Goal: Book appointment/travel/reservation

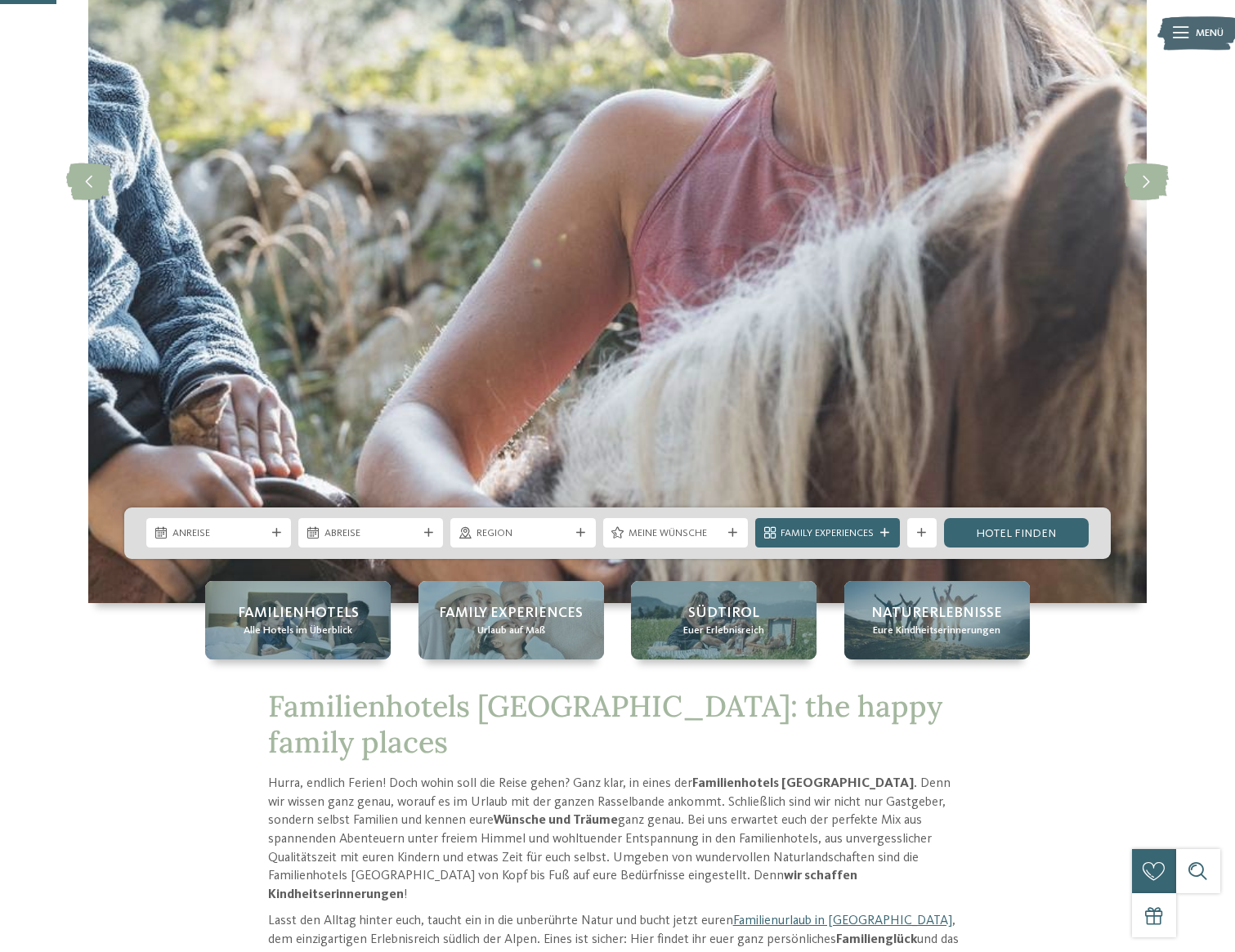
scroll to position [325, 0]
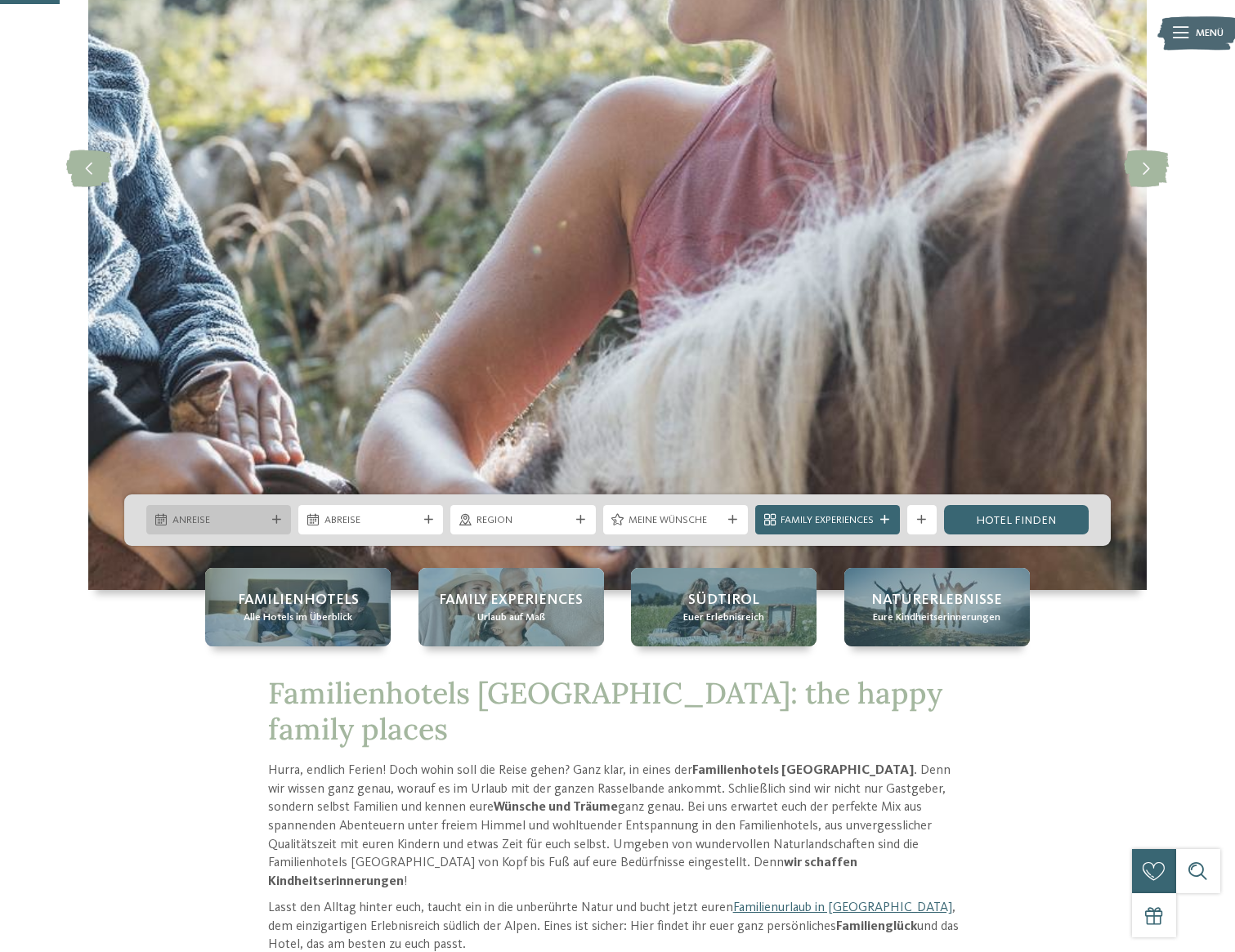
click at [217, 529] on div "Anreise" at bounding box center [219, 520] width 145 height 30
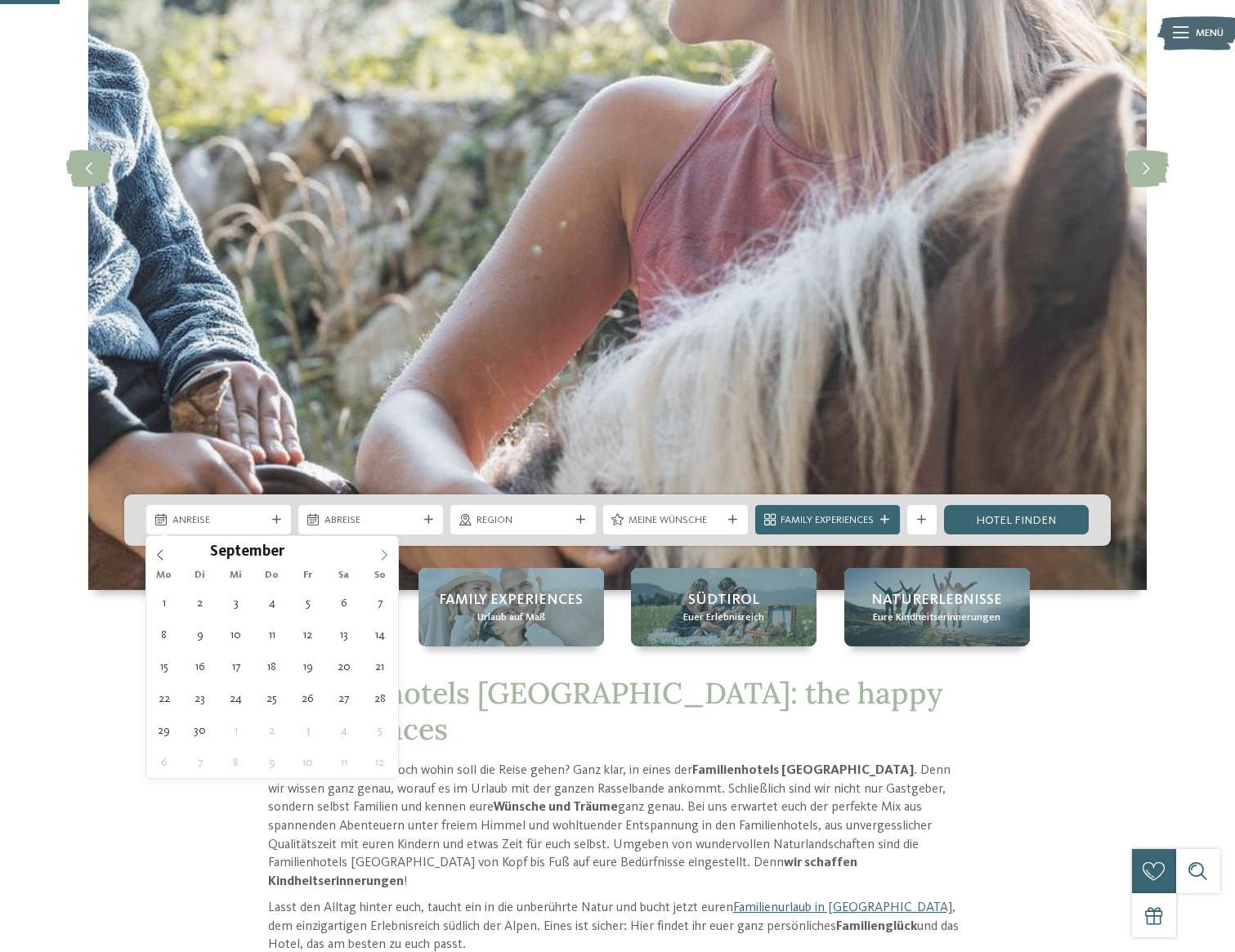
click at [380, 556] on icon at bounding box center [384, 554] width 12 height 11
click at [385, 556] on icon at bounding box center [384, 554] width 12 height 11
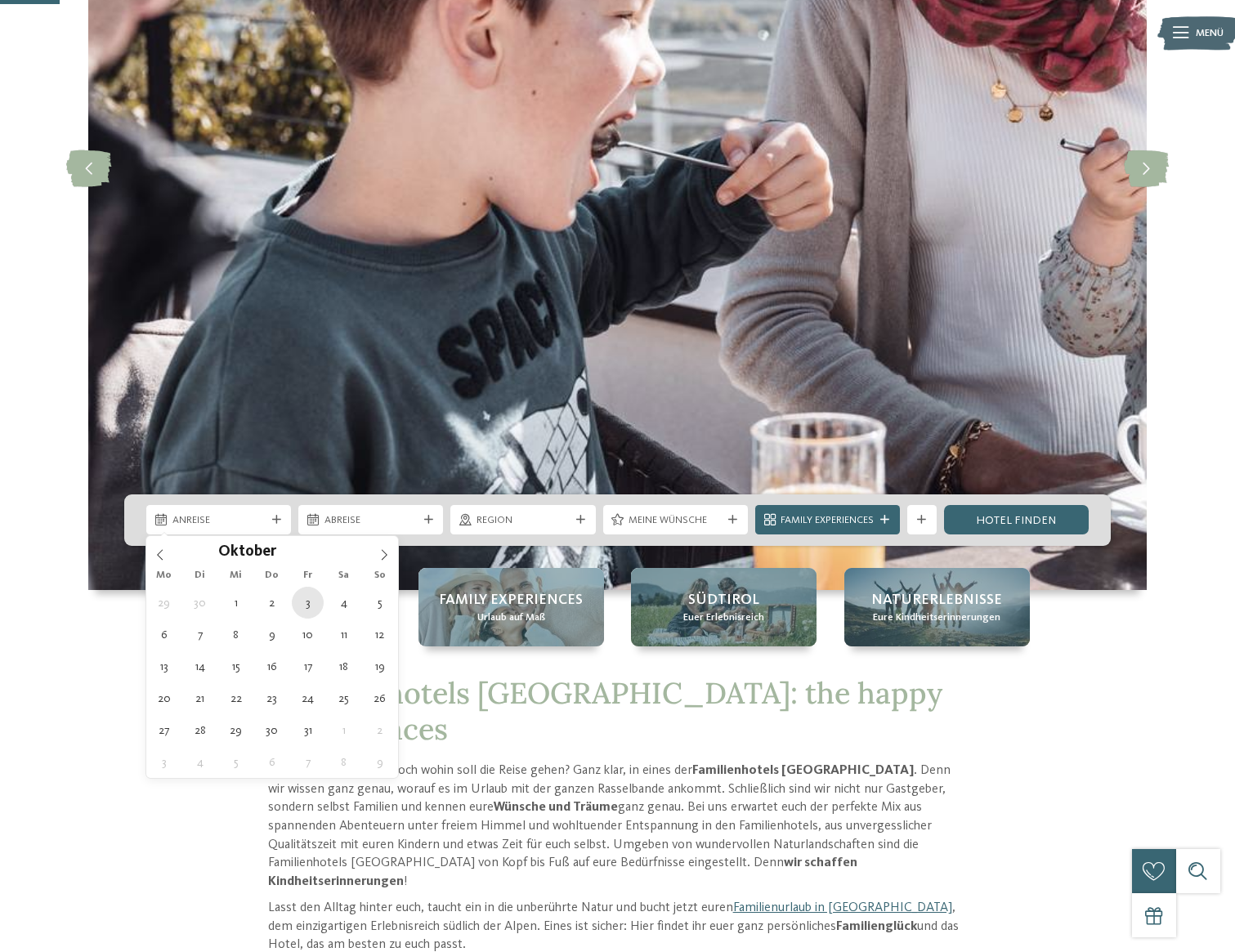
type div "03.10.2025"
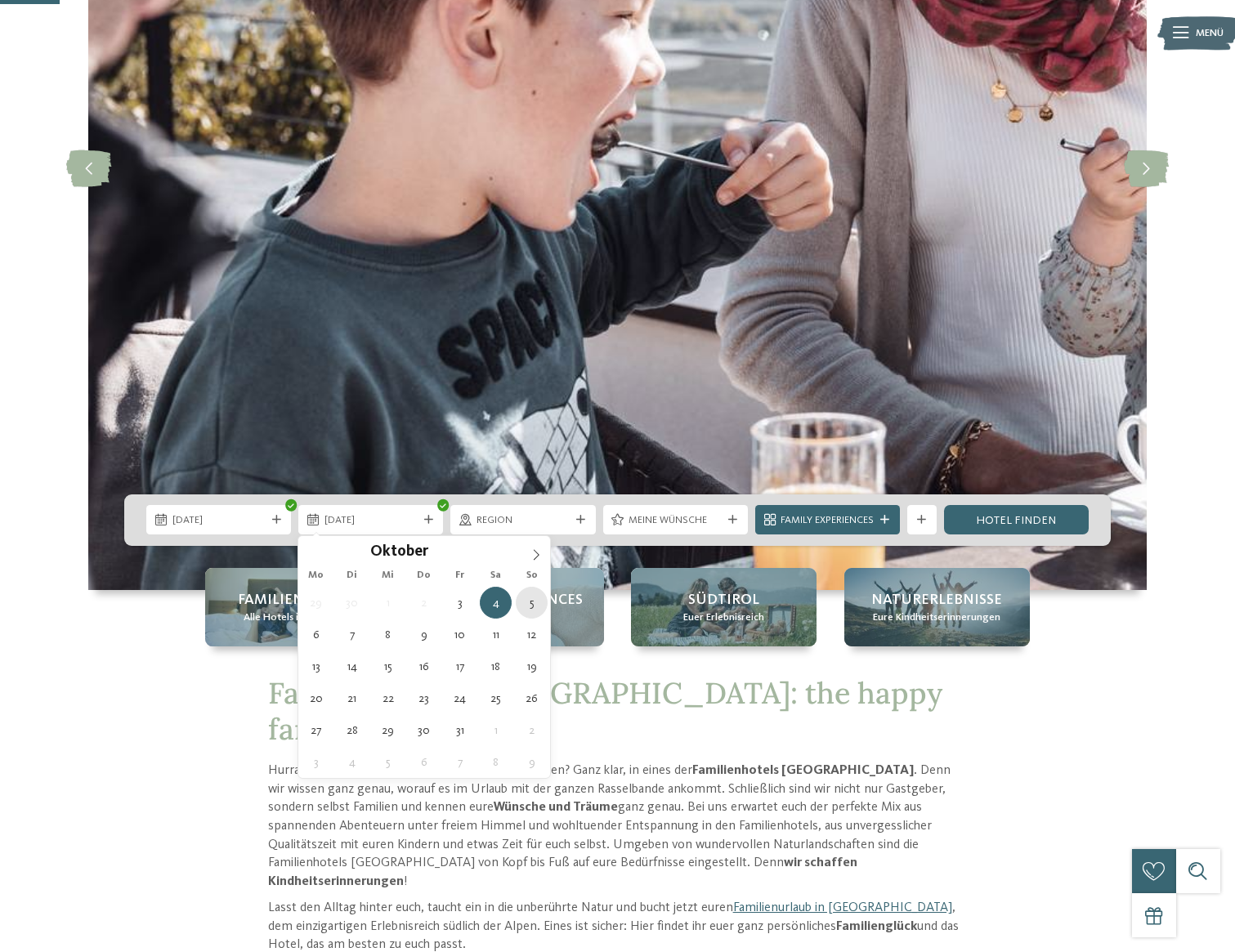
type div "05.10.2025"
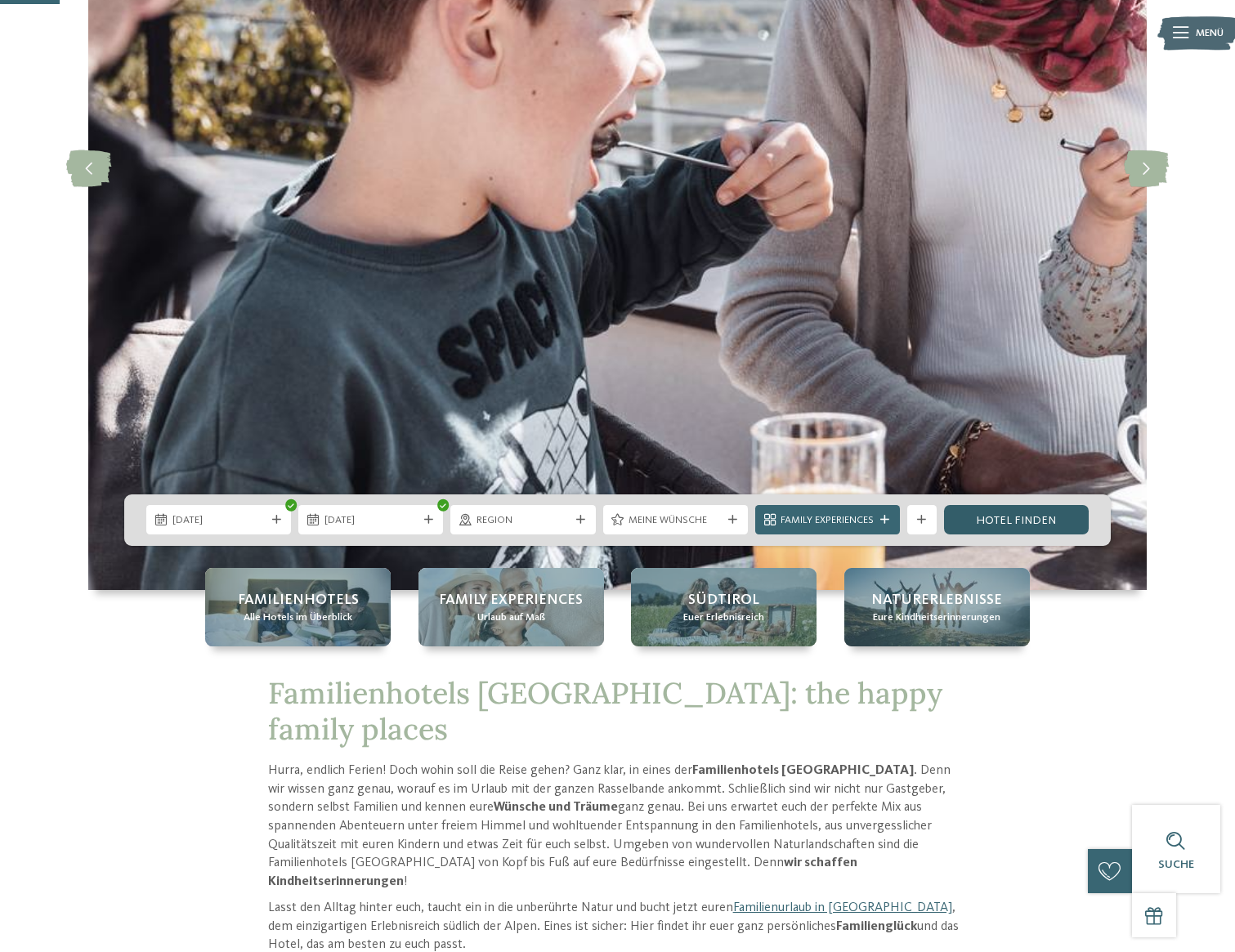
click at [1005, 527] on link "Hotel finden" at bounding box center [1016, 520] width 145 height 30
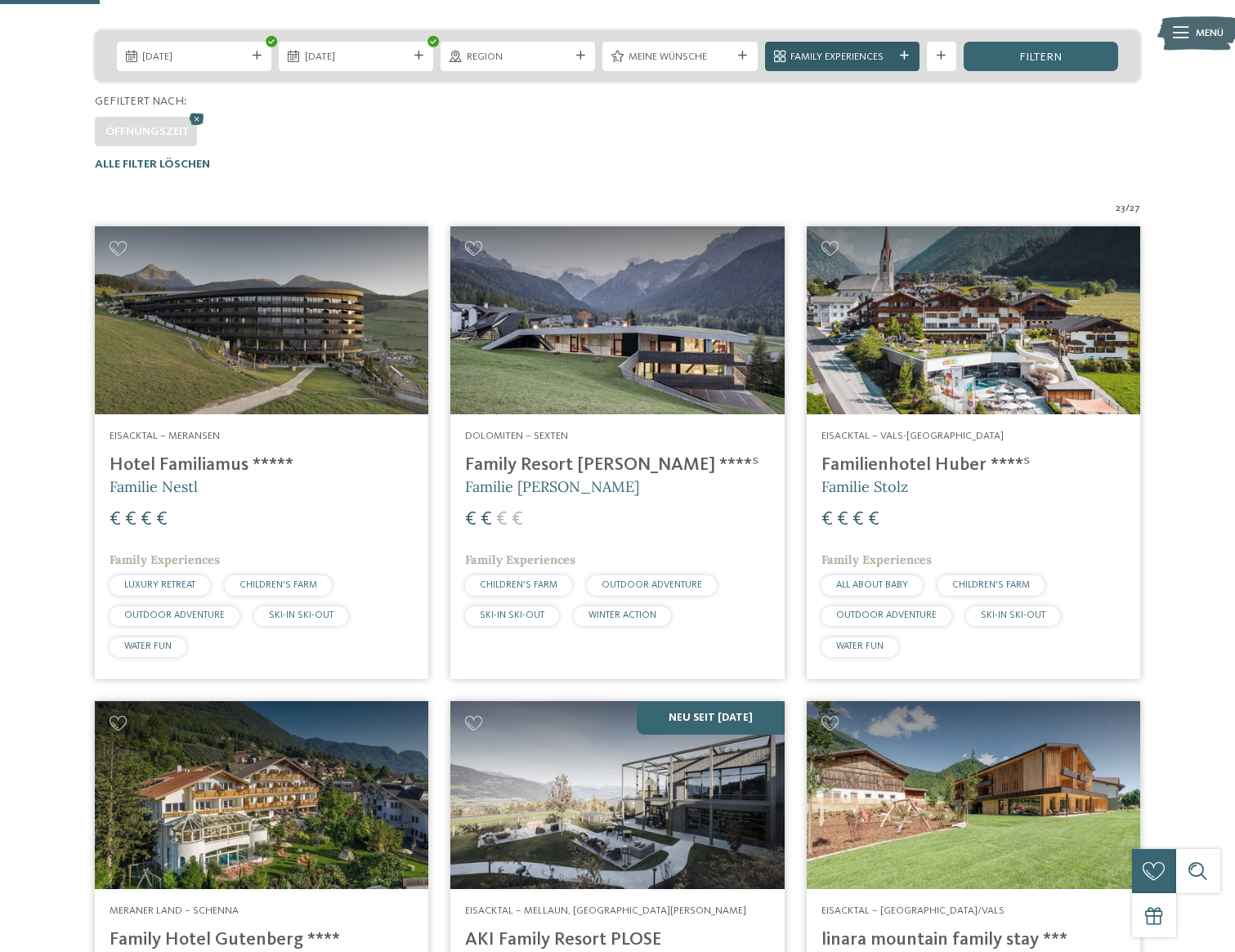
scroll to position [291, 0]
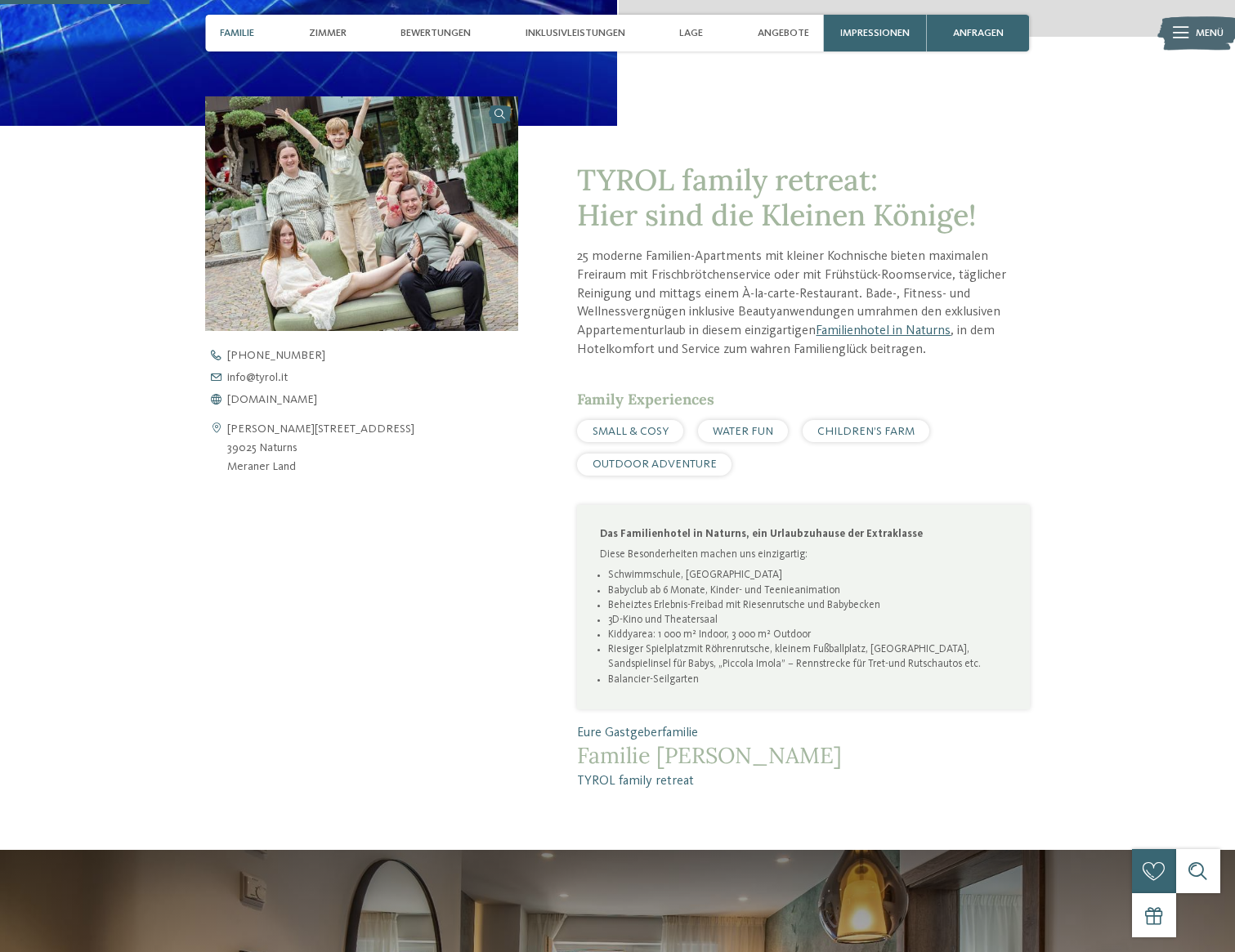
scroll to position [589, 0]
click at [735, 425] on span "WATER FUN" at bounding box center [743, 430] width 61 height 11
click at [738, 432] on span "WATER FUN" at bounding box center [743, 430] width 61 height 11
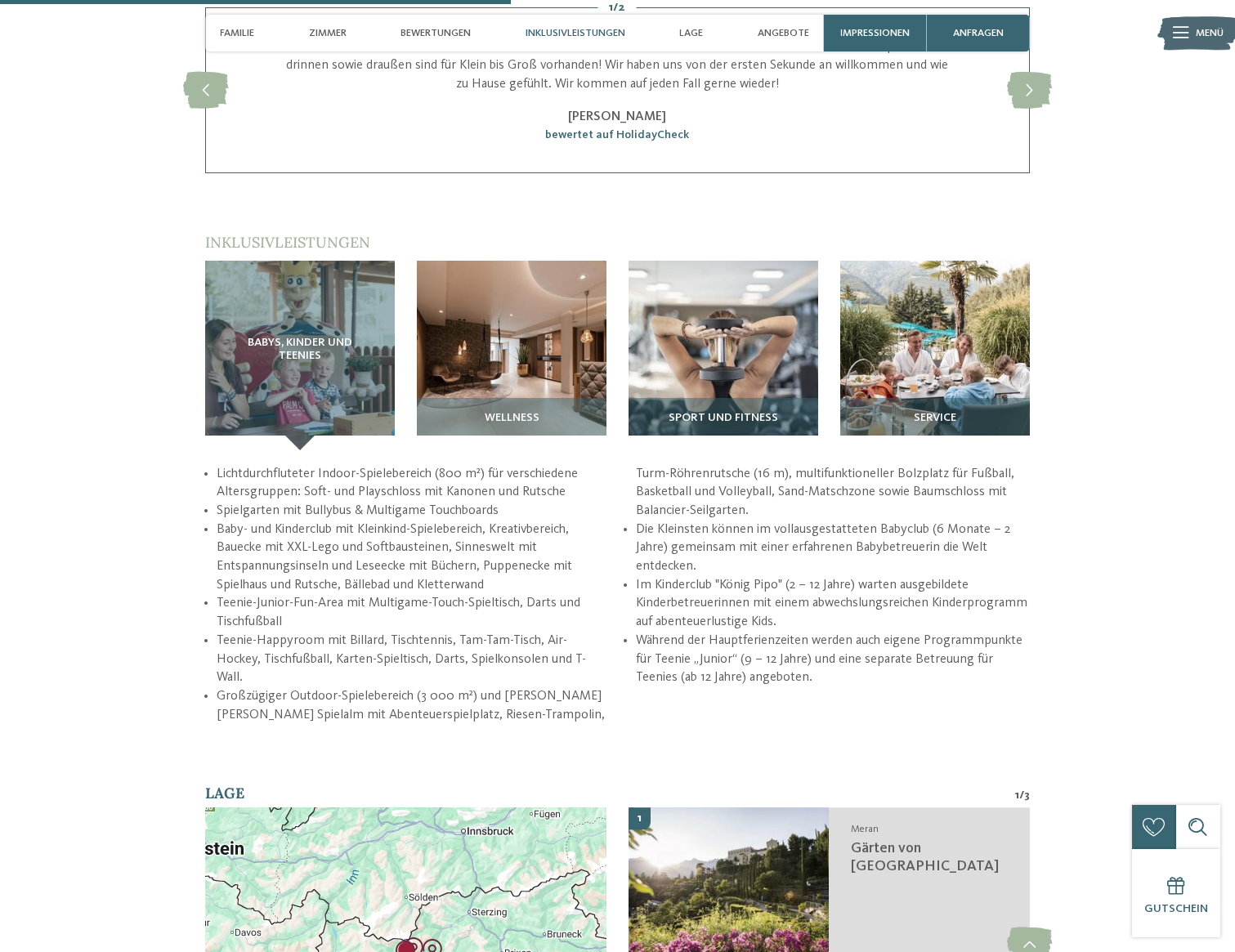
scroll to position [2008, 0]
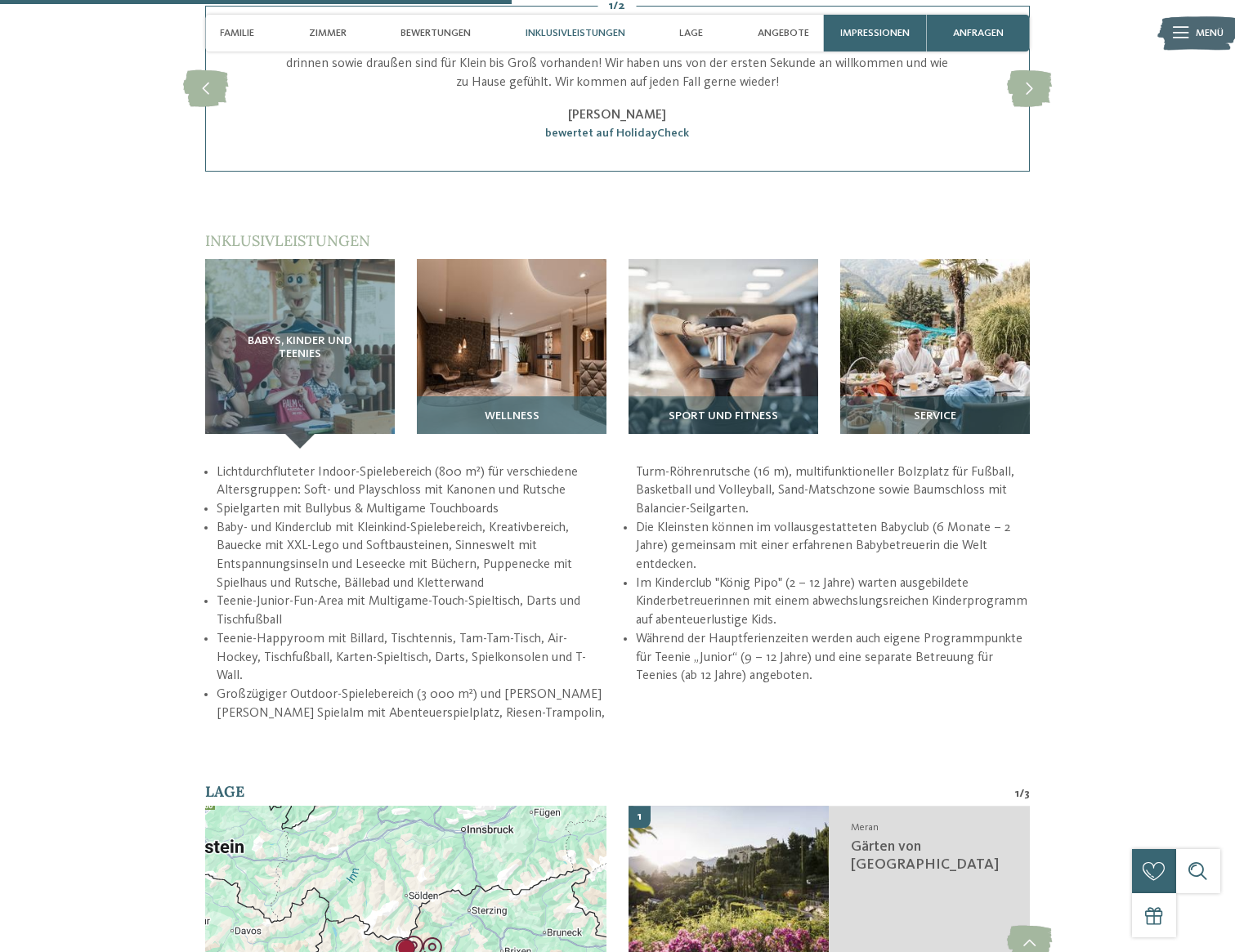
click at [505, 361] on img at bounding box center [511, 353] width 190 height 190
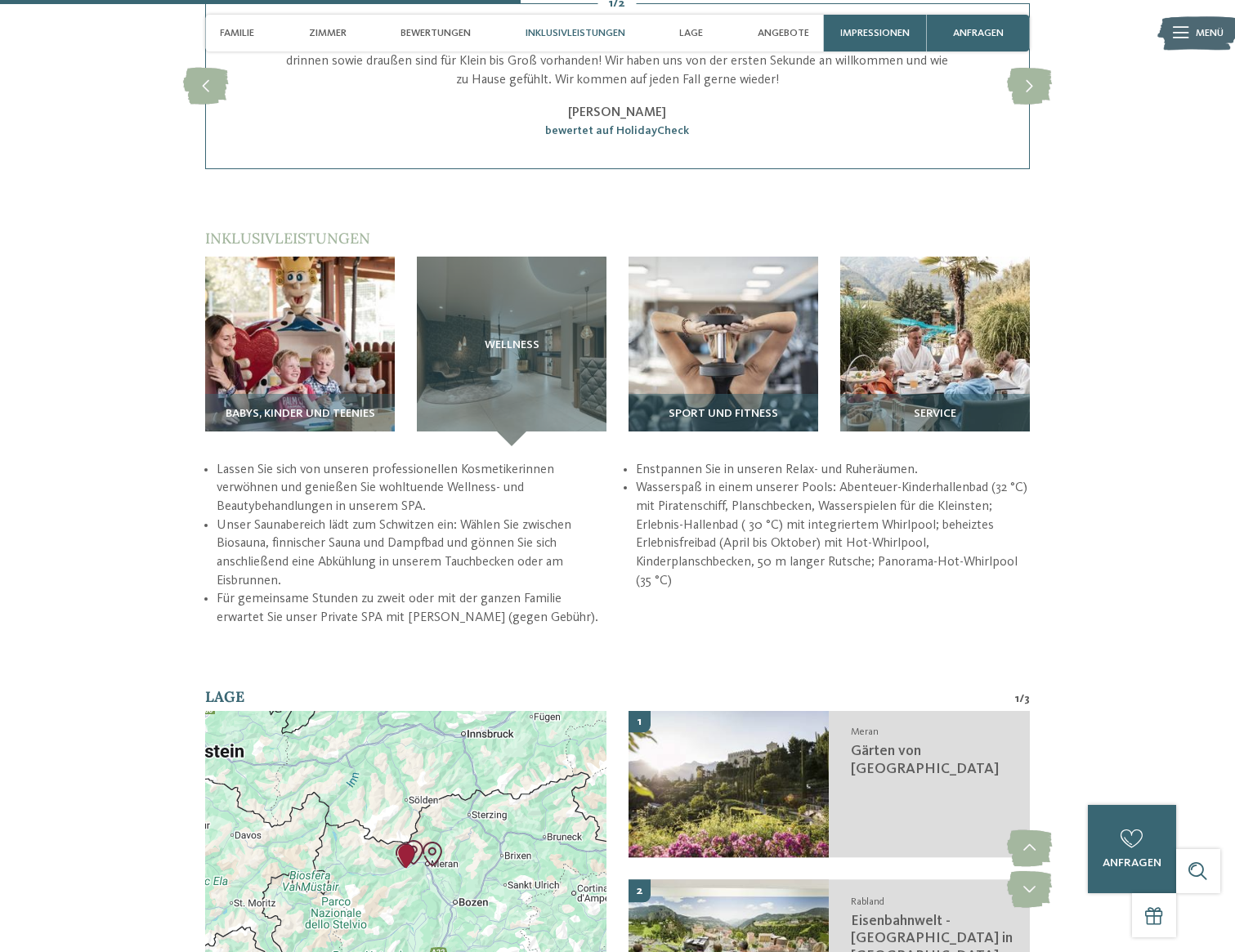
scroll to position [2017, 0]
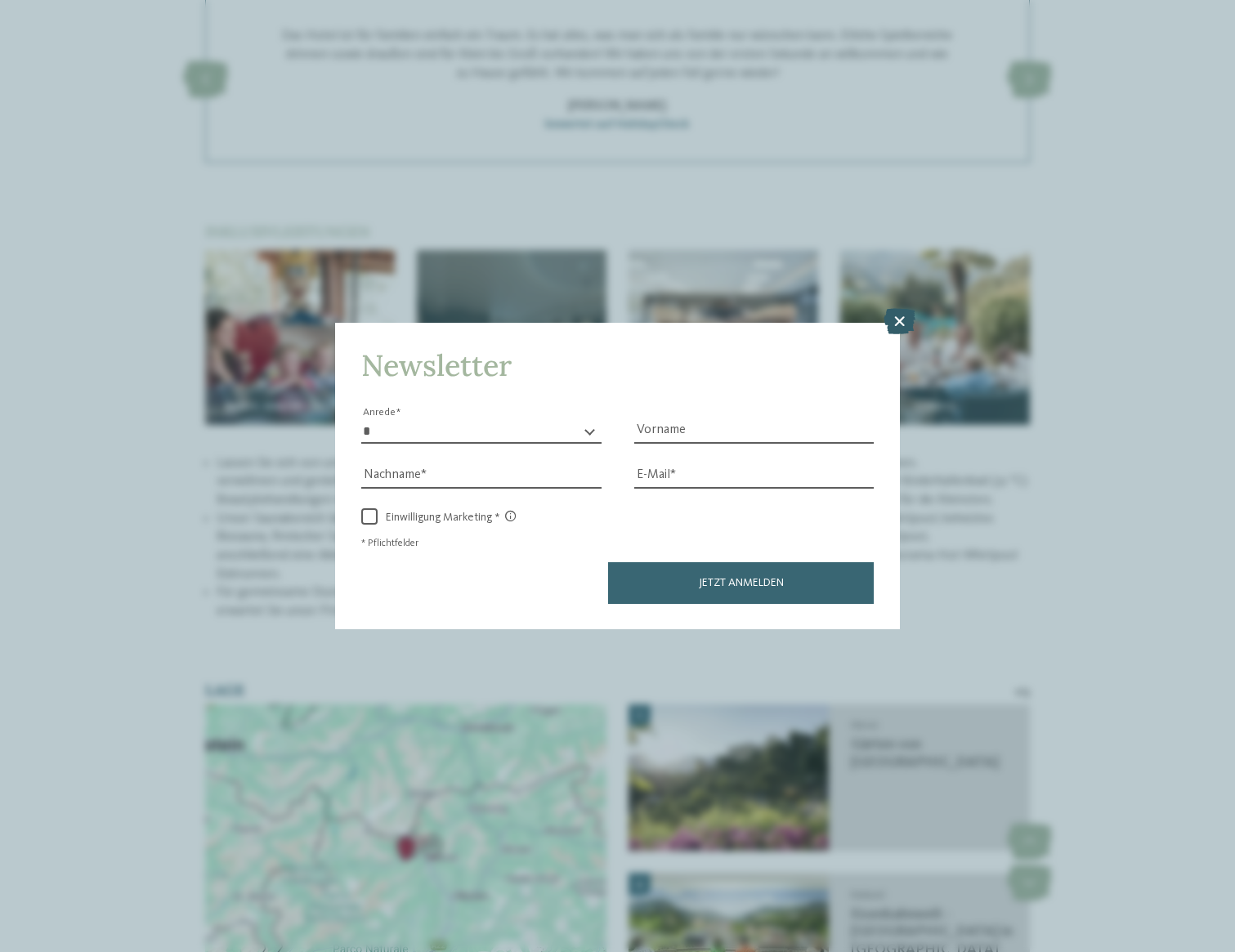
click at [893, 327] on icon at bounding box center [899, 321] width 32 height 26
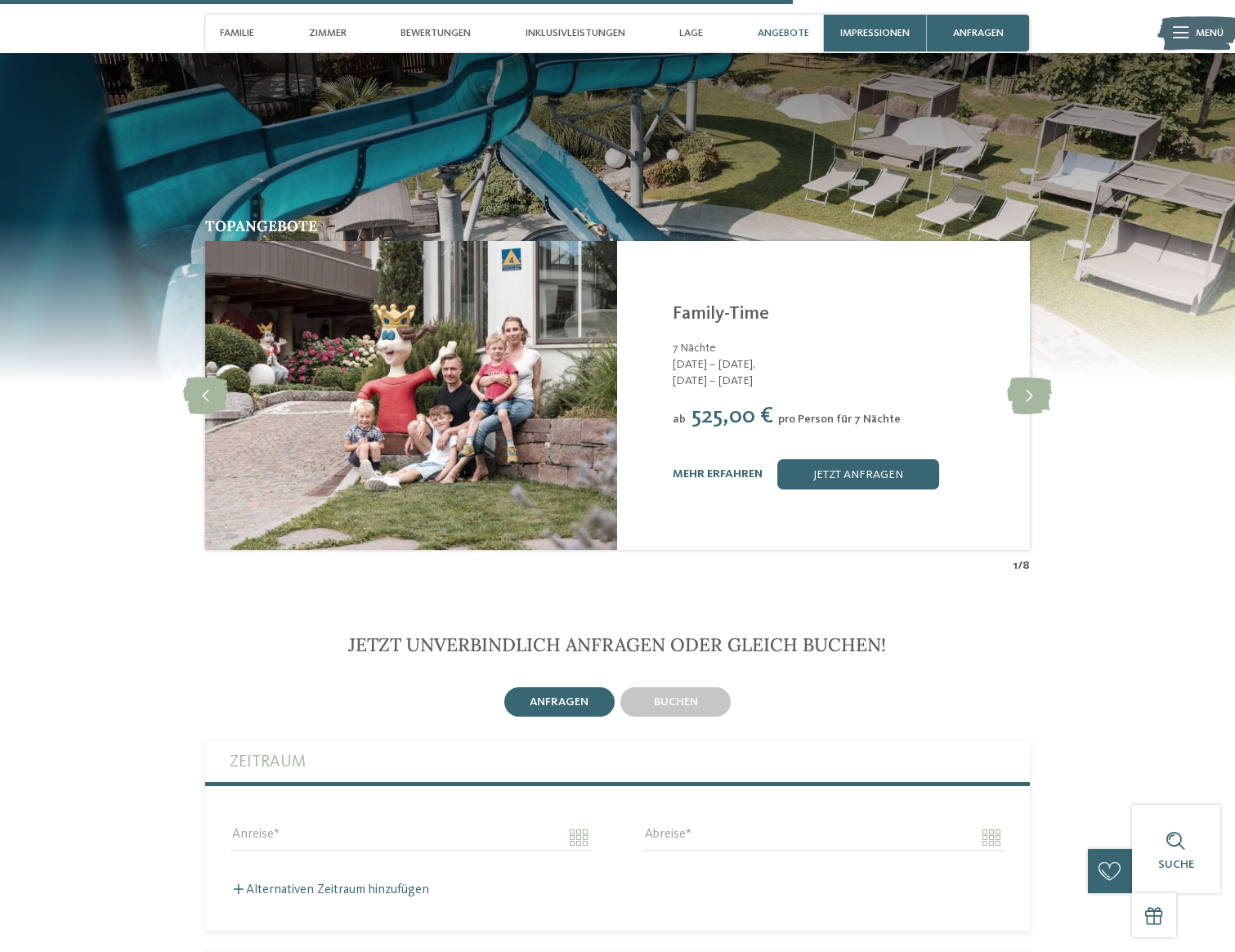
scroll to position [3070, 0]
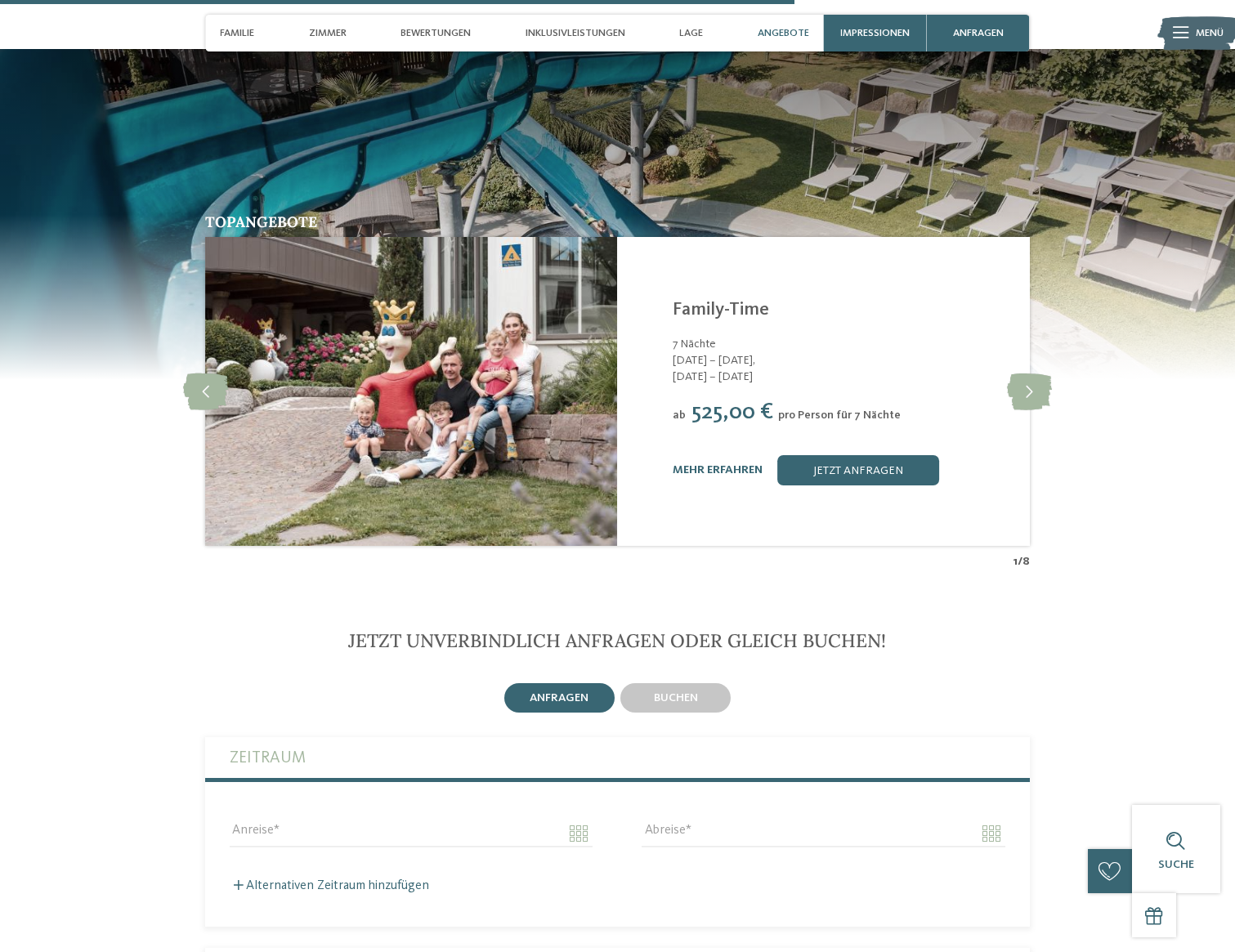
click at [459, 379] on img at bounding box center [411, 391] width 412 height 309
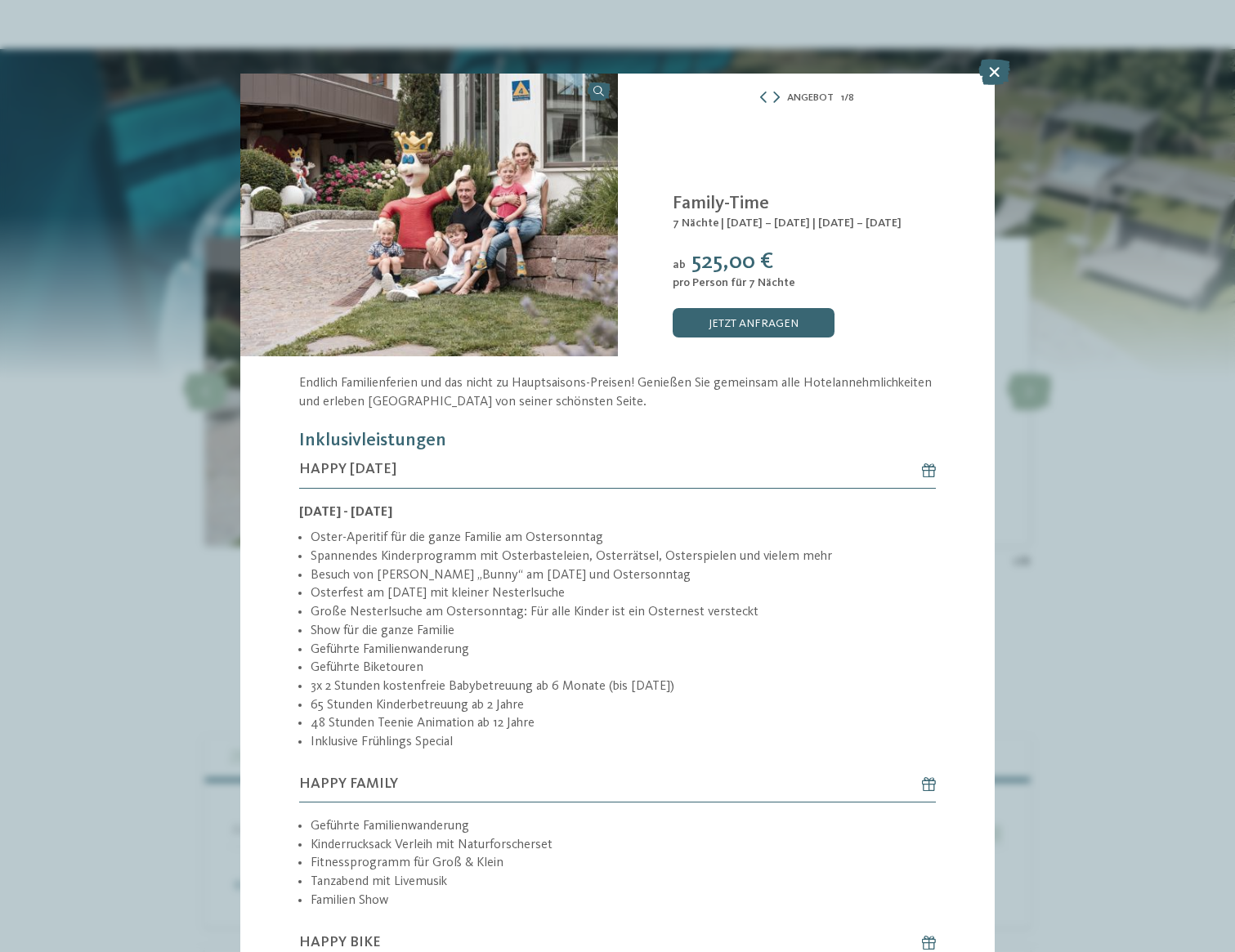
drag, startPoint x: 1002, startPoint y: 75, endPoint x: 1025, endPoint y: 42, distance: 40.2
click at [1004, 69] on icon at bounding box center [993, 72] width 32 height 26
